Goal: Task Accomplishment & Management: Complete application form

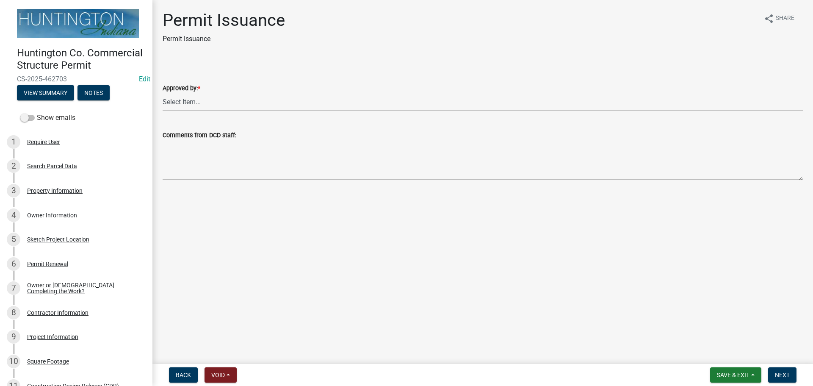
click at [193, 99] on select "Select Item... [PERSON_NAME] [PERSON_NAME] [PERSON_NAME] [PERSON_NAME]" at bounding box center [483, 101] width 640 height 17
click at [163, 93] on select "Select Item... [PERSON_NAME] [PERSON_NAME] [PERSON_NAME] [PERSON_NAME]" at bounding box center [483, 101] width 640 height 17
select select "3d9e5fb6-4edc-452f-b495-6bbfeb7395b9"
click at [786, 377] on span "Next" at bounding box center [782, 374] width 15 height 7
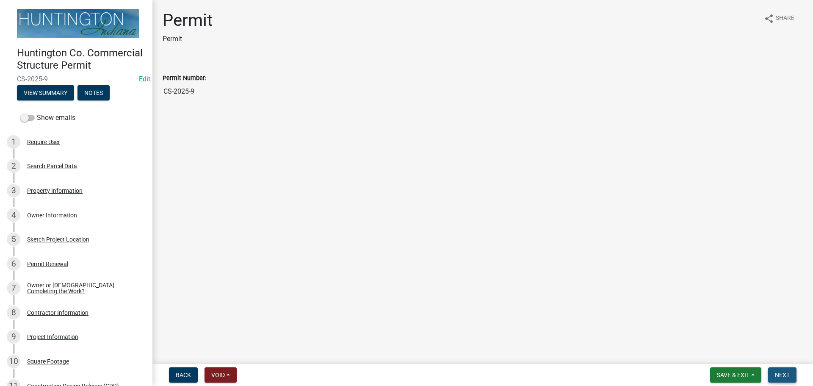
click at [784, 373] on span "Next" at bounding box center [782, 374] width 15 height 7
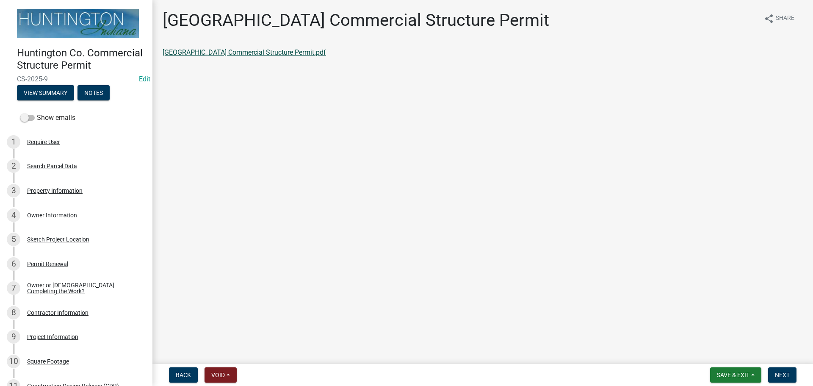
click at [225, 53] on link "[GEOGRAPHIC_DATA] Commercial Structure Permit.pdf" at bounding box center [244, 52] width 163 height 8
click at [781, 374] on span "Next" at bounding box center [782, 374] width 15 height 7
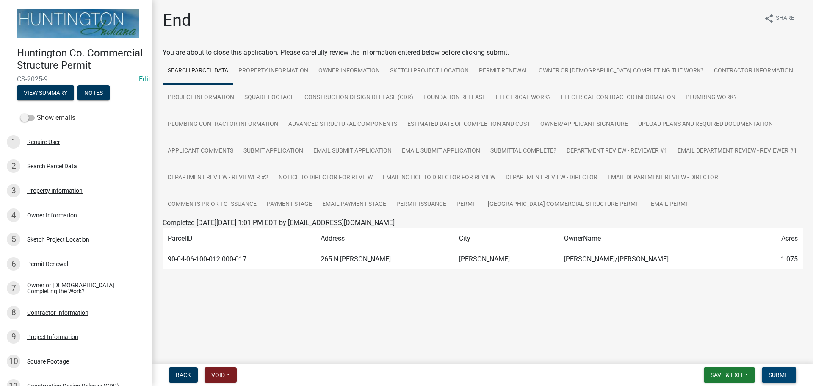
click at [770, 370] on button "Submit" at bounding box center [778, 374] width 35 height 15
